Goal: Task Accomplishment & Management: Use online tool/utility

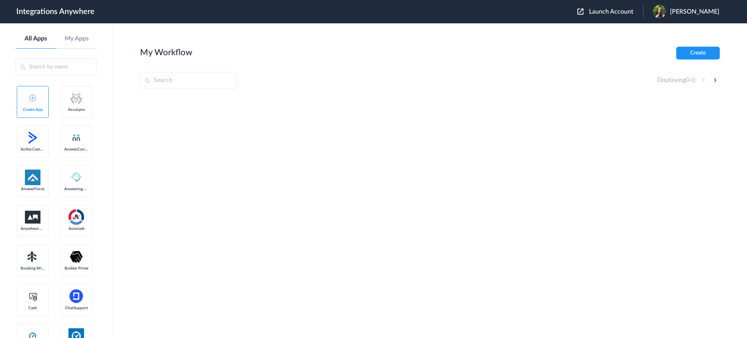
click at [623, 13] on span "Launch Account" at bounding box center [611, 12] width 44 height 6
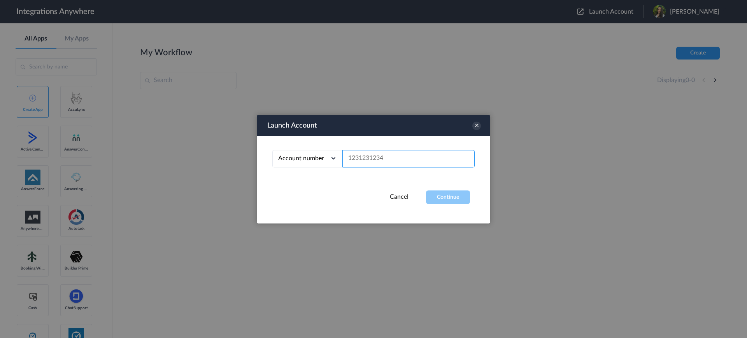
click at [373, 161] on input "text" at bounding box center [408, 159] width 132 height 18
paste input "3853402746"
click at [434, 193] on button "Continue" at bounding box center [448, 197] width 44 height 14
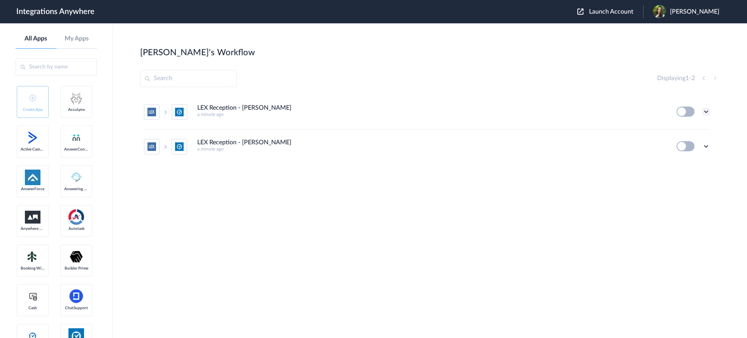
click at [708, 111] on icon at bounding box center [706, 112] width 8 height 8
click at [704, 110] on icon at bounding box center [706, 112] width 8 height 8
click at [706, 145] on icon at bounding box center [706, 146] width 8 height 8
click at [677, 196] on li "Delete" at bounding box center [684, 193] width 51 height 14
click at [687, 200] on li "Are you sure?" at bounding box center [684, 196] width 51 height 21
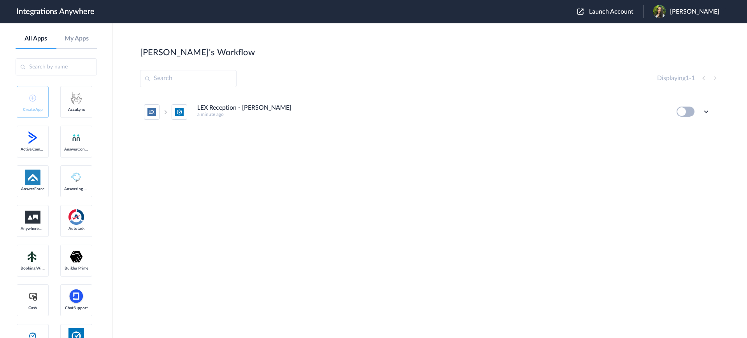
click at [274, 112] on h5 "a minute ago" at bounding box center [431, 114] width 469 height 5
click at [706, 110] on icon at bounding box center [706, 112] width 8 height 8
click at [687, 130] on li "Edit" at bounding box center [684, 130] width 51 height 14
click at [712, 116] on ul "LEX Reception - Clio Grow a minute ago Edit Task history Delete" at bounding box center [427, 112] width 574 height 34
click at [707, 110] on icon at bounding box center [706, 112] width 8 height 8
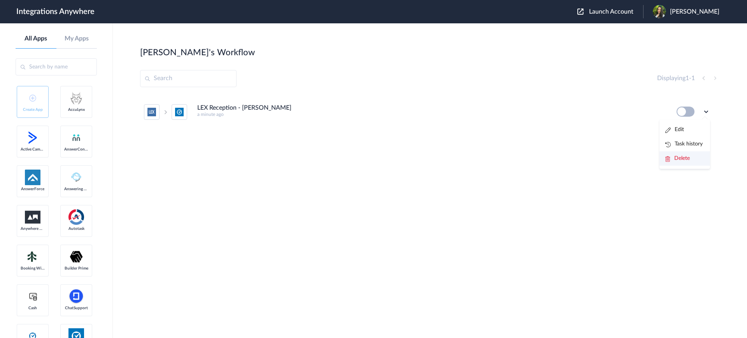
click at [689, 158] on span "Delete" at bounding box center [682, 158] width 16 height 5
click at [675, 157] on span "Are you sure?" at bounding box center [679, 162] width 28 height 12
click at [603, 16] on div "Launch Account Sharon Villaruel My Account Logout" at bounding box center [652, 11] width 150 height 13
click at [603, 14] on span "Launch Account" at bounding box center [611, 12] width 44 height 6
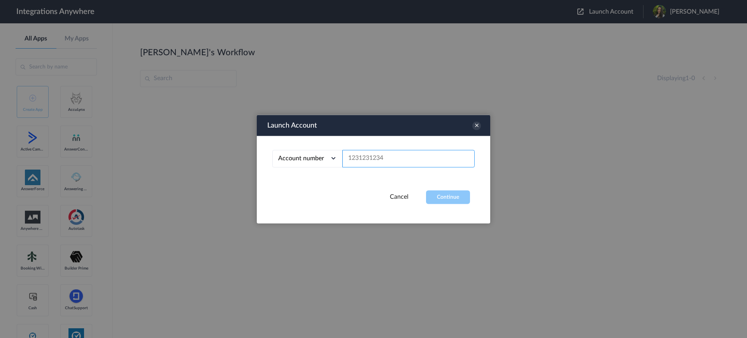
paste input "3853402746"
type input "3853402746"
click at [441, 200] on button "Continue" at bounding box center [448, 197] width 44 height 14
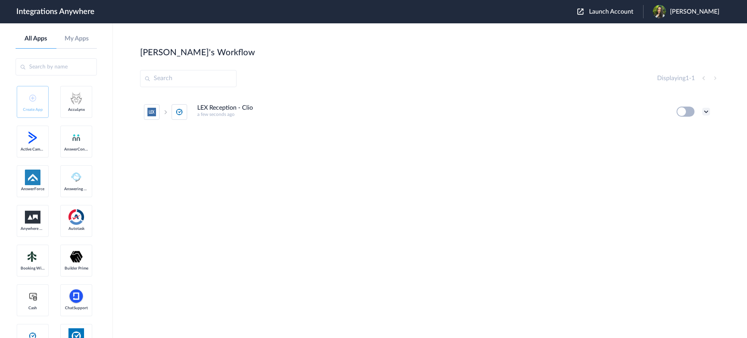
click at [709, 112] on icon at bounding box center [706, 112] width 8 height 8
click at [680, 134] on li "Edit" at bounding box center [684, 130] width 51 height 14
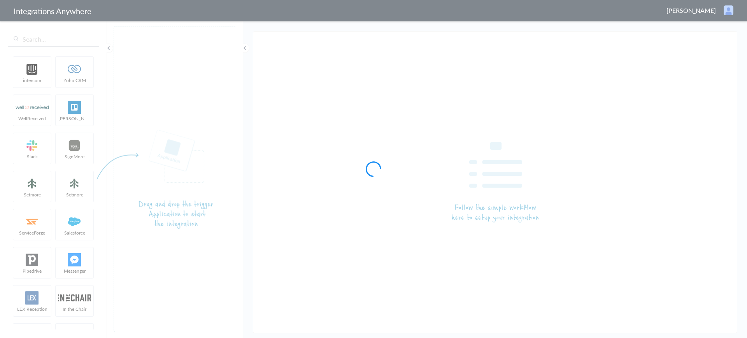
type input "LEX Reception - Clio Grow"
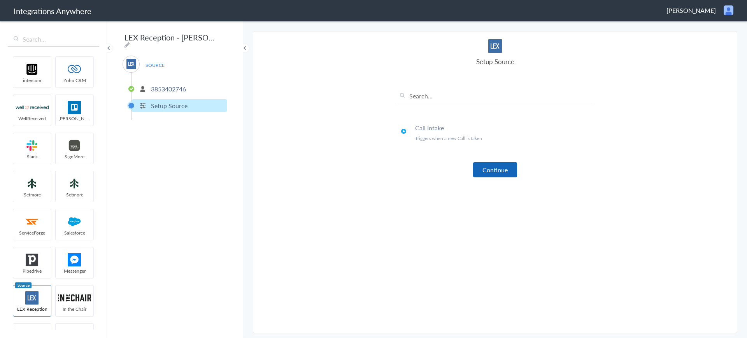
click at [489, 174] on button "Continue" at bounding box center [495, 169] width 44 height 15
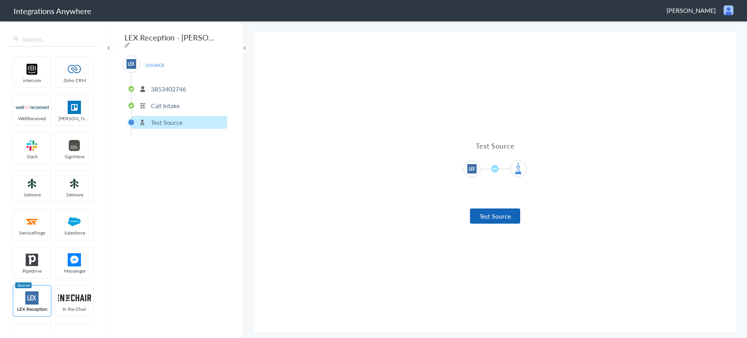
click at [493, 216] on button "Test Source" at bounding box center [495, 216] width 50 height 15
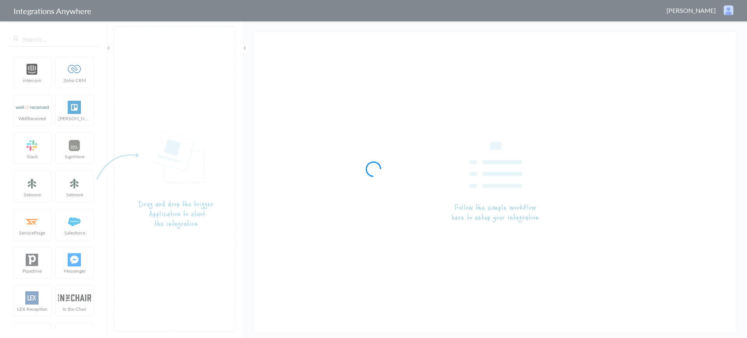
type input "LEX Reception - Clio"
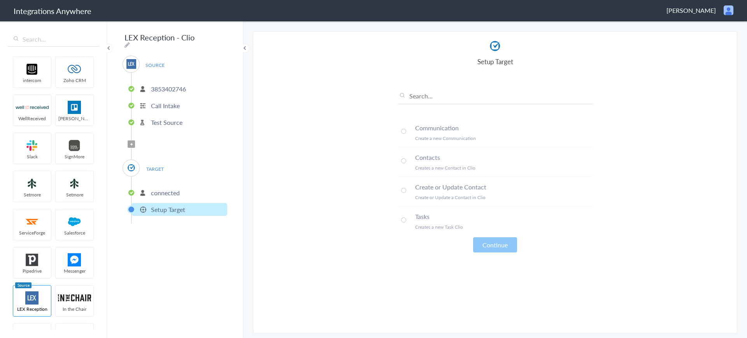
click at [404, 162] on span at bounding box center [403, 160] width 5 height 5
click at [507, 247] on button "Continue" at bounding box center [495, 244] width 44 height 15
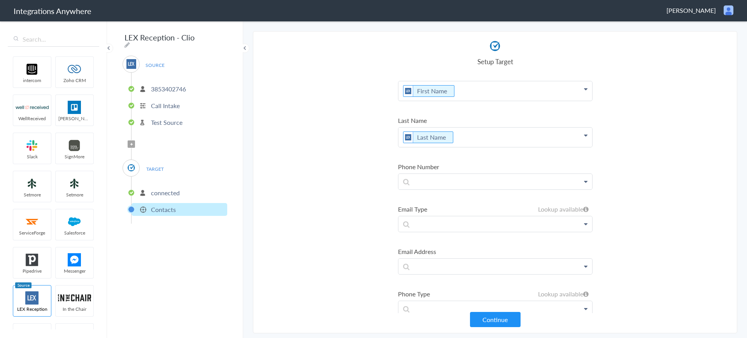
scroll to position [12, 0]
click at [456, 177] on p at bounding box center [495, 178] width 194 height 16
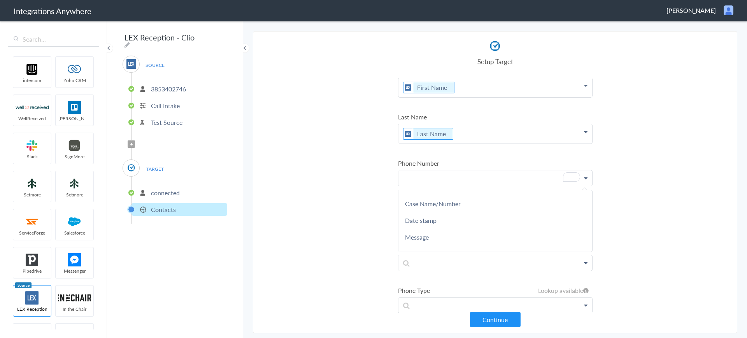
scroll to position [16, 0]
click at [275, 186] on section "Select Account 3853402746 Rename Delete (3 minutes ago) + connect Continue Setu…" at bounding box center [495, 182] width 484 height 302
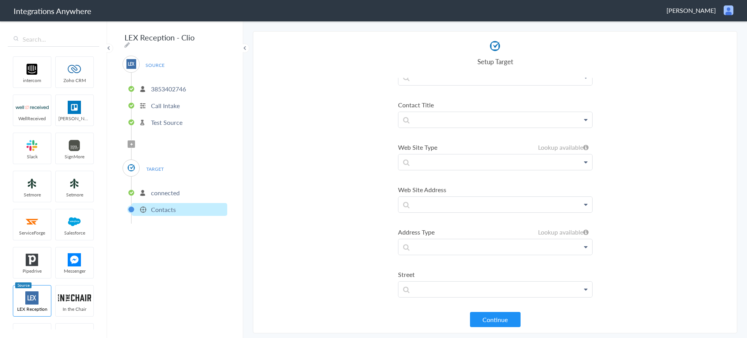
scroll to position [451, 0]
click at [496, 317] on button "Continue" at bounding box center [495, 319] width 51 height 15
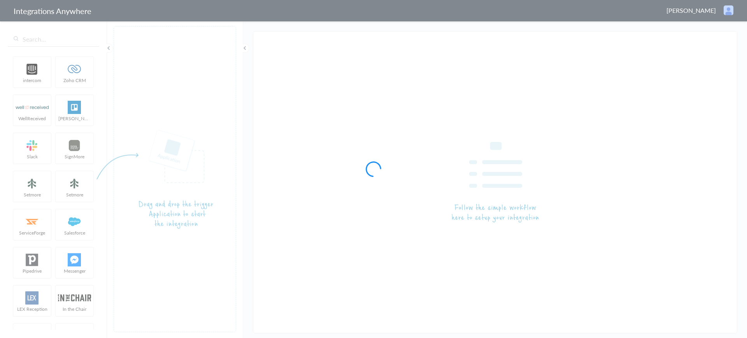
type input "LEX Reception - Clio"
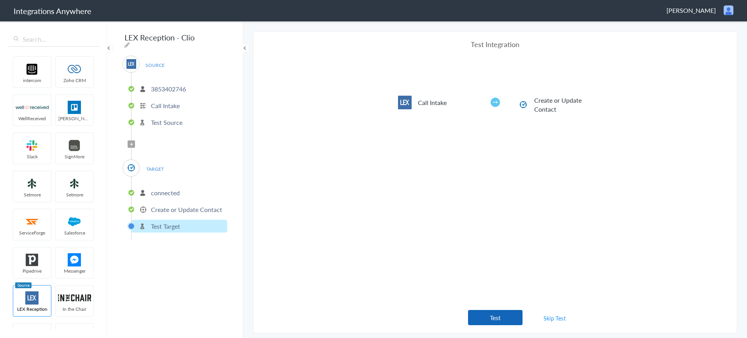
click at [491, 314] on button "Test" at bounding box center [495, 317] width 54 height 15
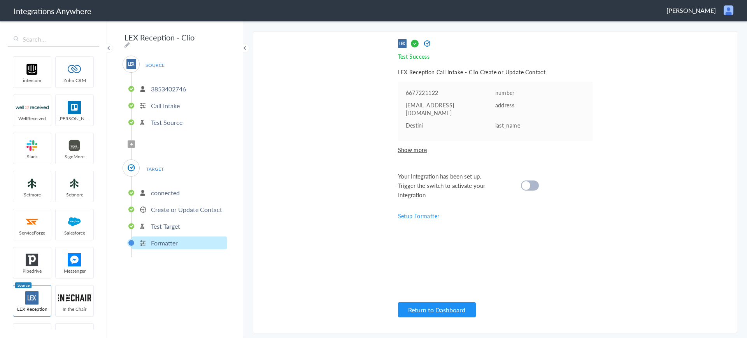
click at [525, 181] on cite at bounding box center [526, 185] width 9 height 9
click at [413, 146] on span "Show more" at bounding box center [495, 150] width 195 height 8
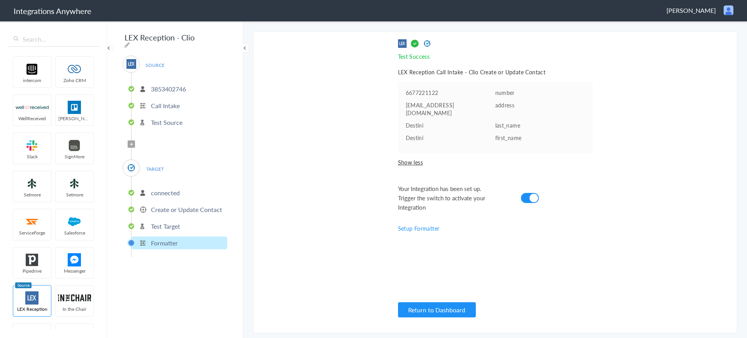
click at [206, 205] on p "Create or Update Contact" at bounding box center [186, 209] width 71 height 9
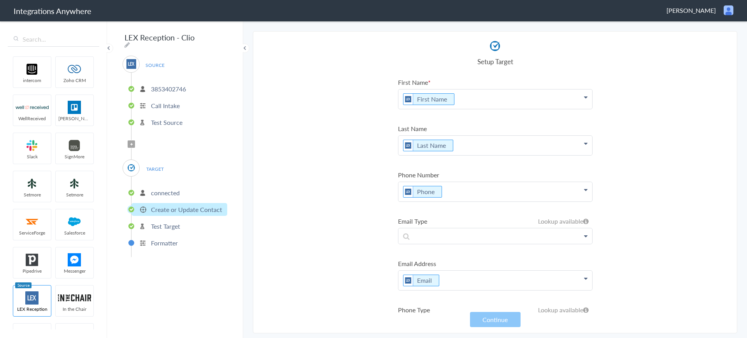
click at [183, 187] on li "connected" at bounding box center [180, 192] width 96 height 13
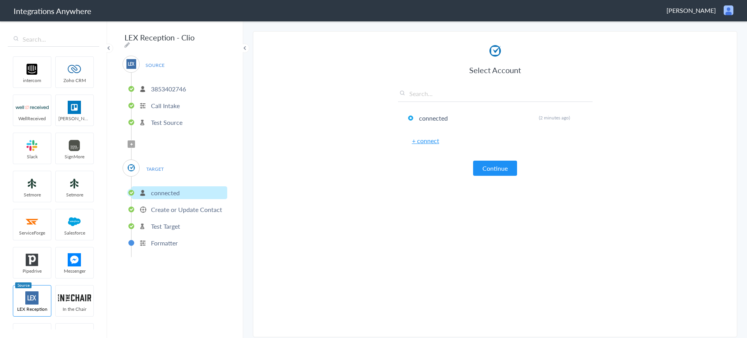
click at [171, 209] on p "Create or Update Contact" at bounding box center [186, 209] width 71 height 9
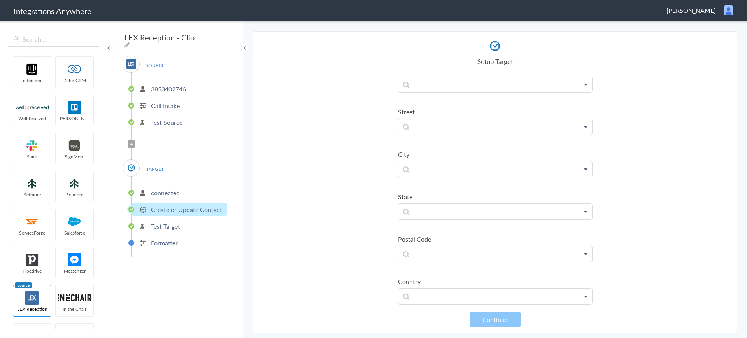
scroll to position [459, 0]
click at [182, 186] on li "connected" at bounding box center [180, 192] width 96 height 13
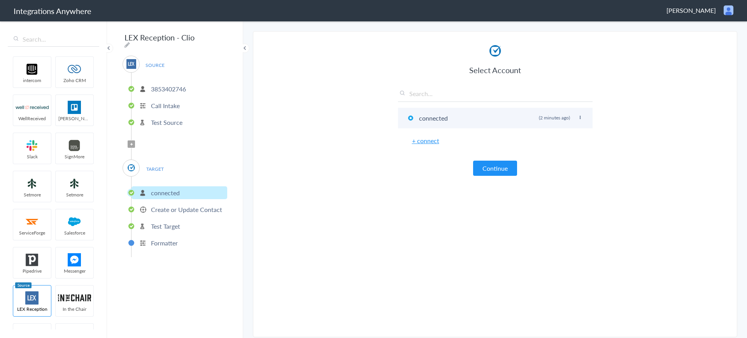
click at [582, 119] on li "connected Rename Delete (2 minutes ago)" at bounding box center [495, 118] width 195 height 21
click at [579, 118] on icon at bounding box center [580, 118] width 5 height 4
click at [635, 188] on section "Select Account 3853402746 Rename Delete (4 minutes ago) + connect Continue Setu…" at bounding box center [495, 184] width 484 height 306
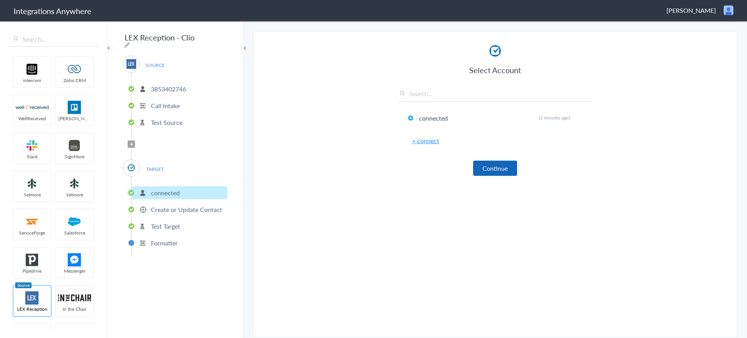
click at [491, 172] on button "Continue" at bounding box center [495, 168] width 44 height 15
